Goal: Task Accomplishment & Management: Use online tool/utility

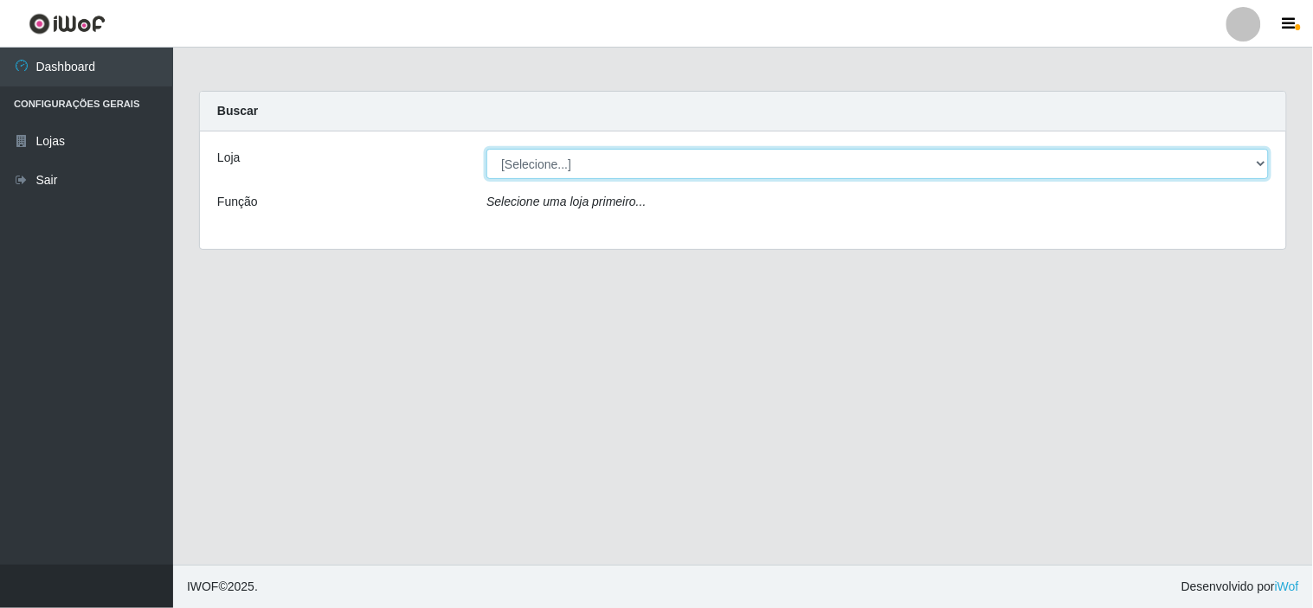
click at [608, 157] on select "[Selecione...] Rede Compras Supermercados - LOJA 6" at bounding box center [877, 164] width 782 height 30
select select "398"
click at [486, 149] on select "[Selecione...] Rede Compras Supermercados - LOJA 6" at bounding box center [877, 164] width 782 height 30
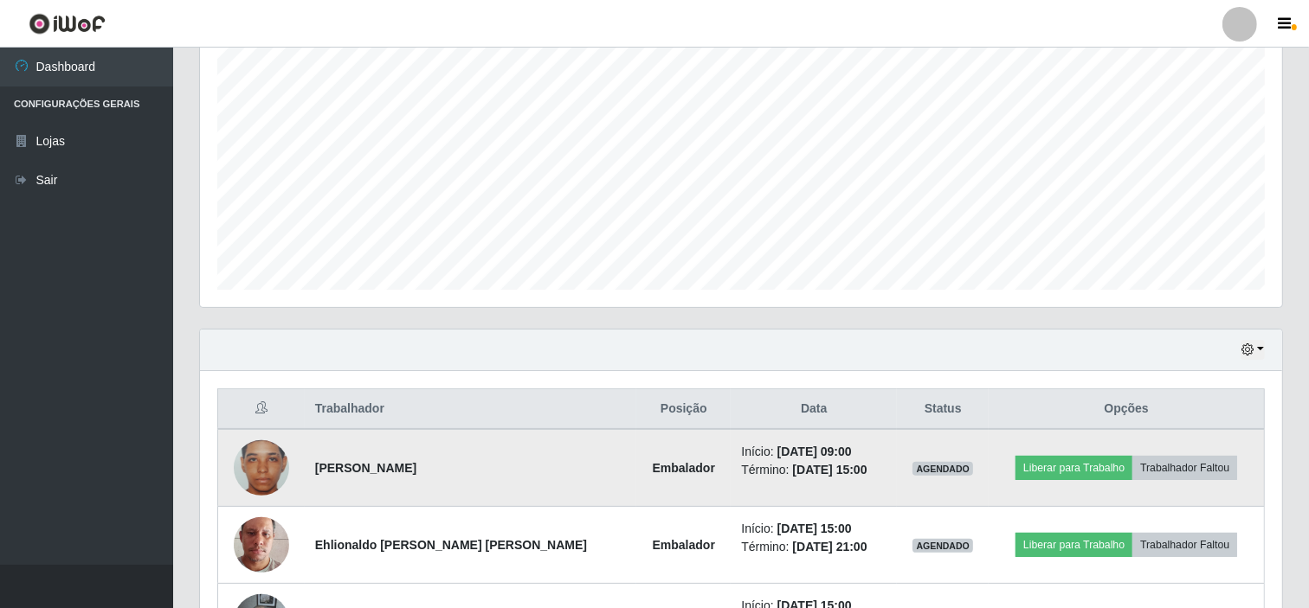
scroll to position [464, 0]
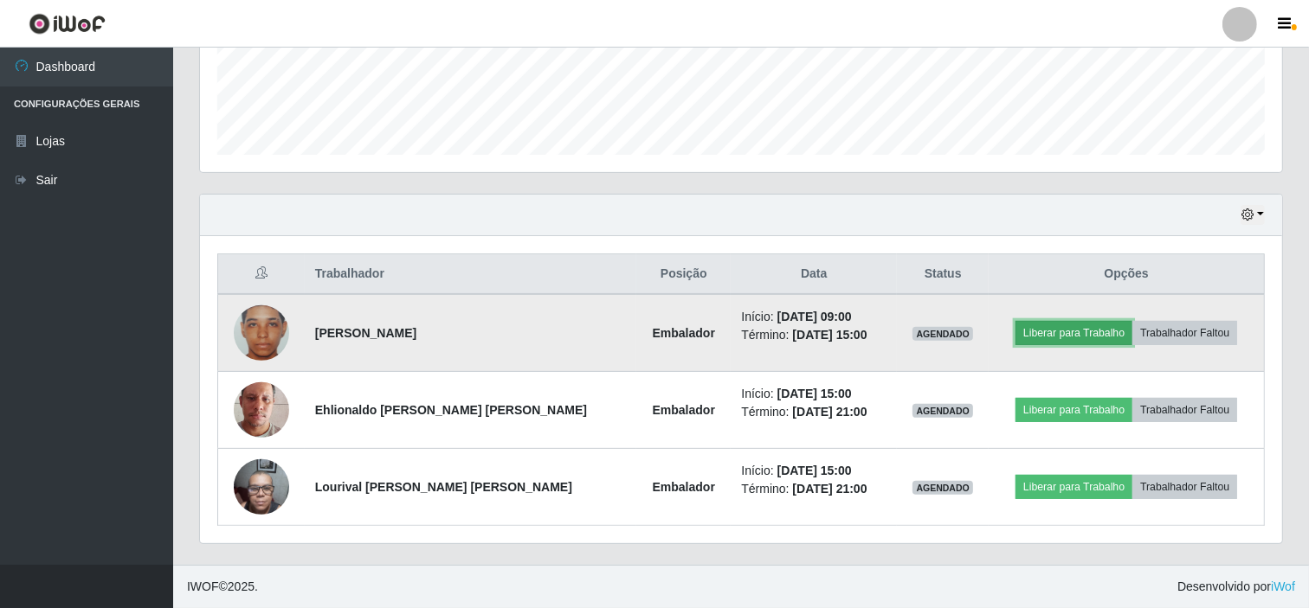
click at [1063, 331] on button "Liberar para Trabalho" at bounding box center [1073, 333] width 117 height 24
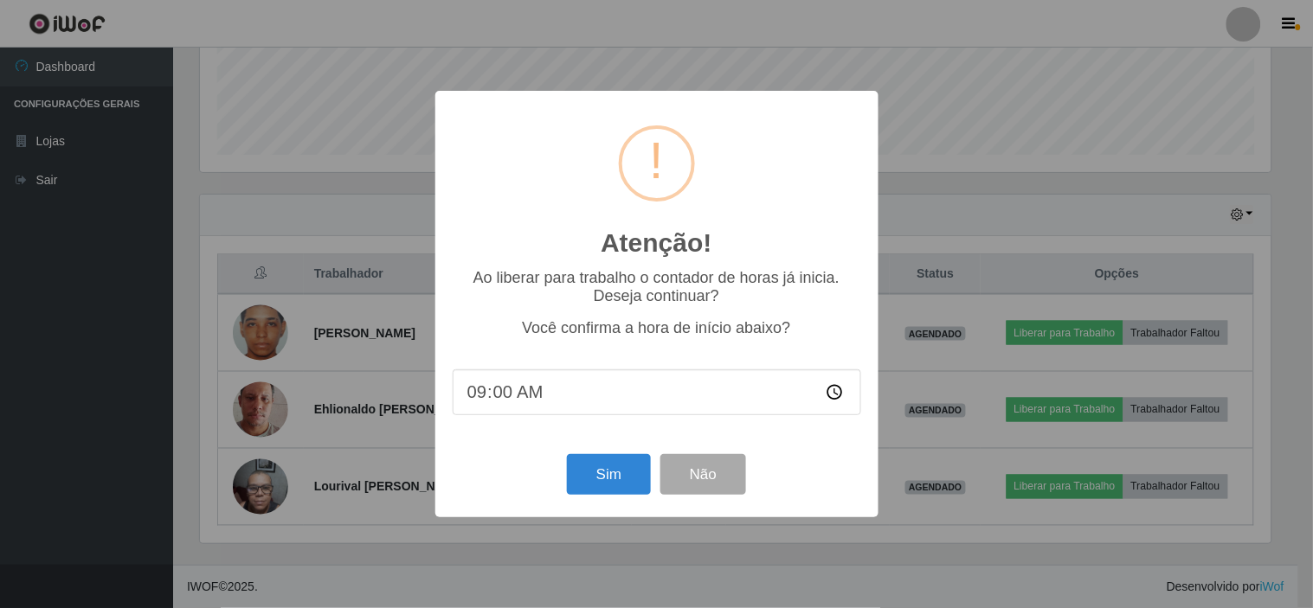
click at [504, 394] on input "09:00" at bounding box center [657, 393] width 408 height 46
click at [589, 473] on button "Sim" at bounding box center [609, 474] width 84 height 41
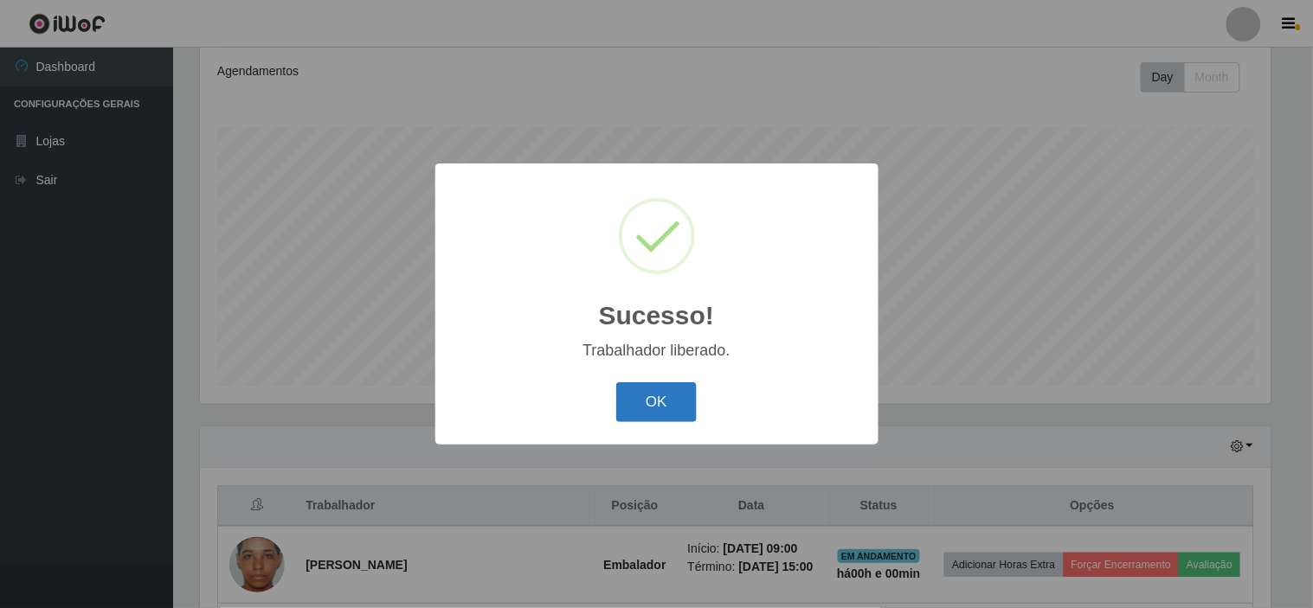
click at [653, 395] on button "OK" at bounding box center [656, 403] width 80 height 41
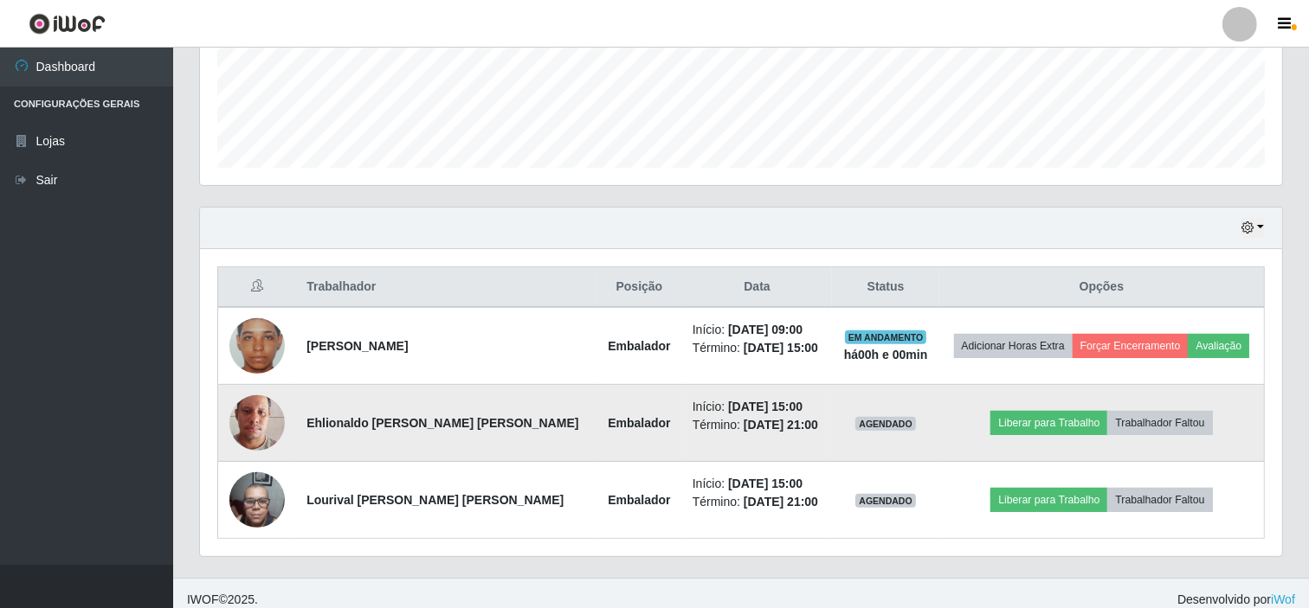
scroll to position [464, 0]
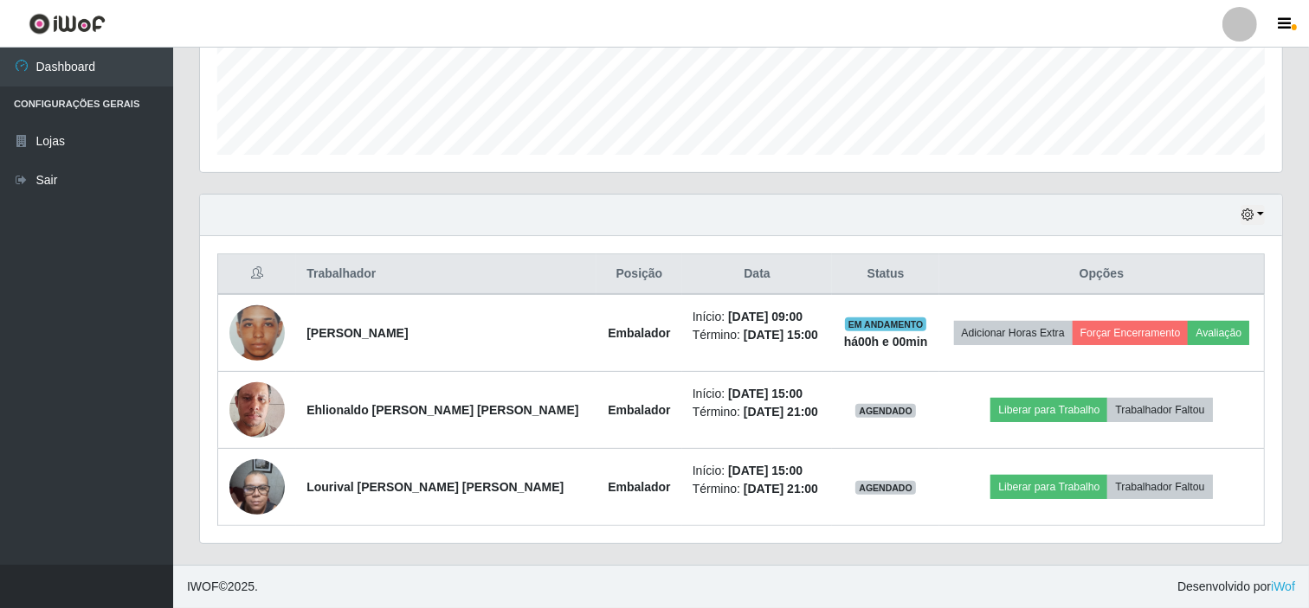
click at [1245, 26] on div at bounding box center [1239, 24] width 35 height 35
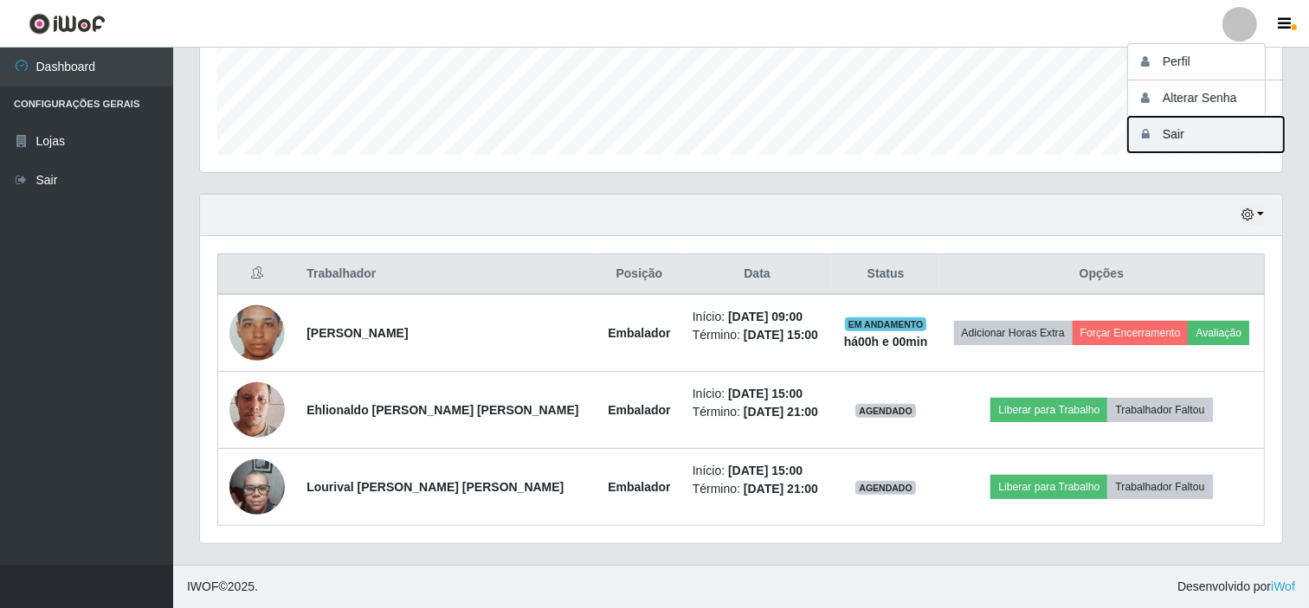
click at [1213, 142] on button "Sair" at bounding box center [1206, 134] width 156 height 35
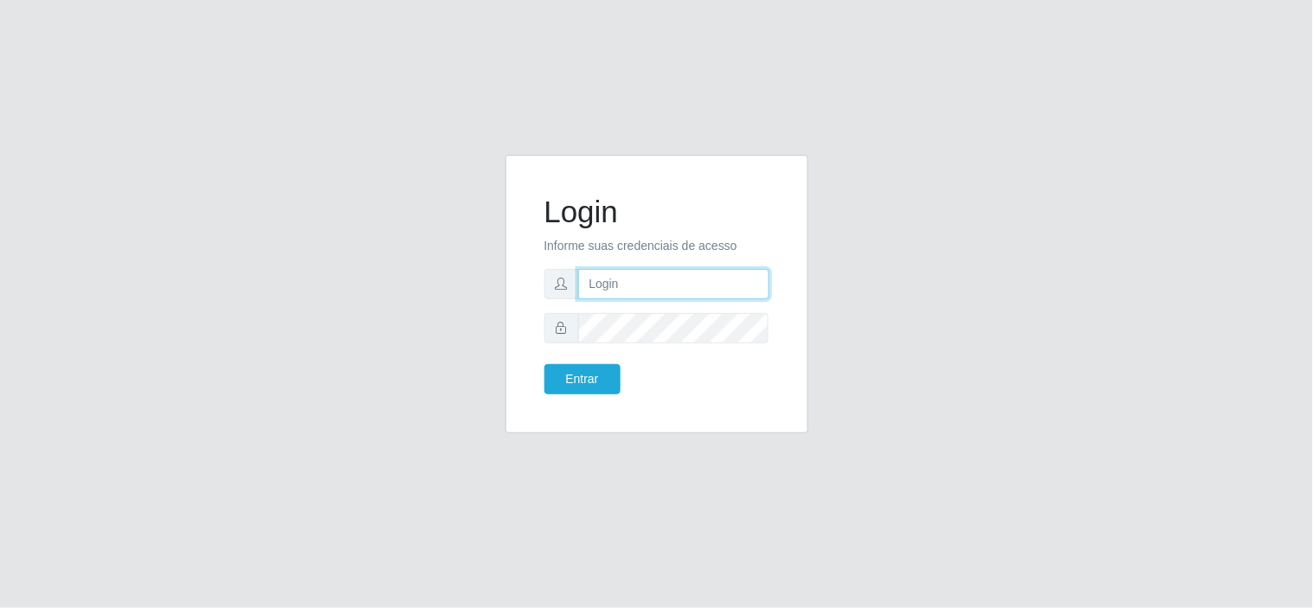
click at [701, 289] on input "text" at bounding box center [673, 284] width 191 height 30
type input "patriciarede@loja06"
